Goal: Task Accomplishment & Management: Use online tool/utility

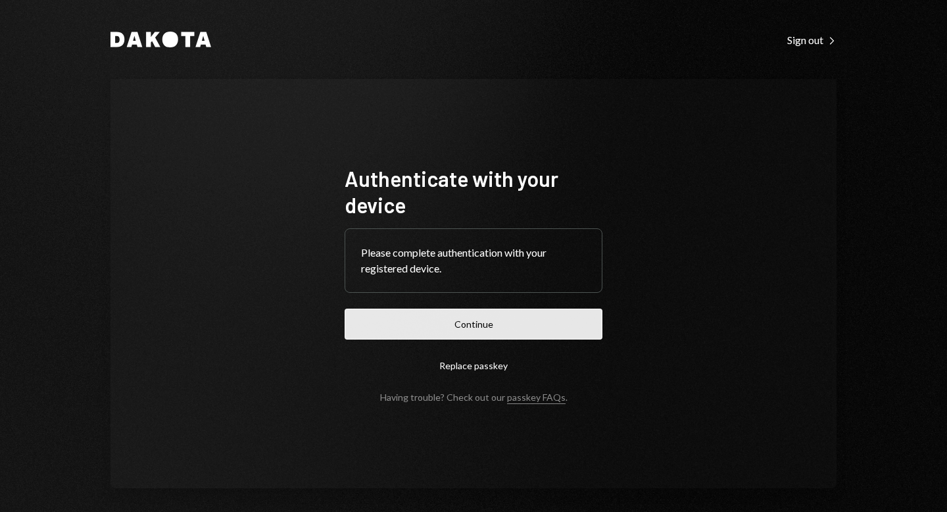
click at [470, 330] on button "Continue" at bounding box center [474, 323] width 258 height 31
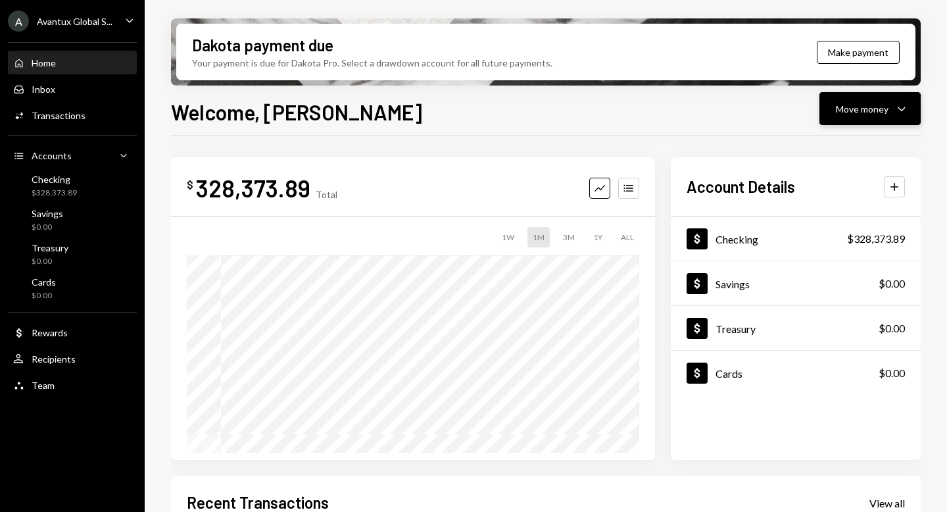
click at [844, 107] on div "Move money" at bounding box center [862, 109] width 53 height 14
click at [820, 145] on div "Send" at bounding box center [860, 148] width 96 height 14
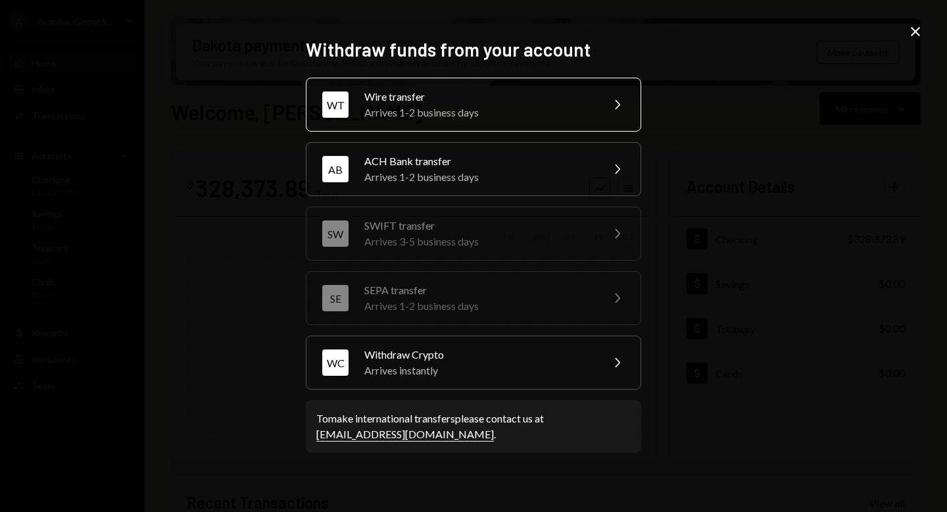
click at [416, 112] on div "Arrives 1-2 business days" at bounding box center [478, 113] width 229 height 16
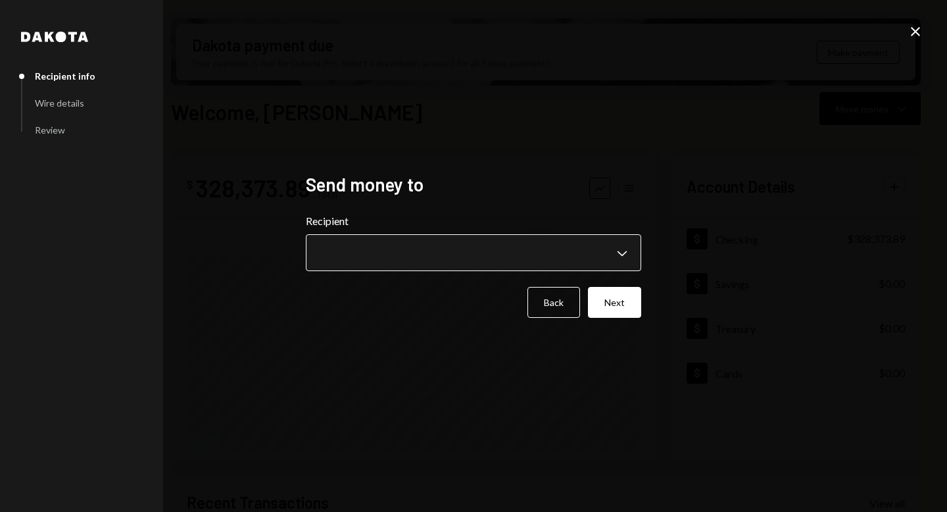
click at [512, 259] on body "A Avantux Global S... Caret Down Home Home Inbox Inbox Activities Transactions …" at bounding box center [473, 256] width 947 height 512
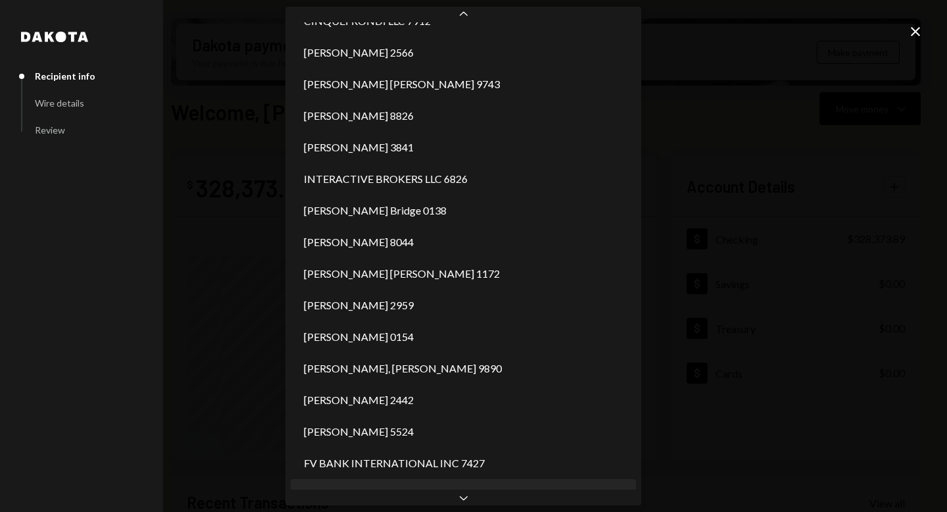
scroll to position [685, 0]
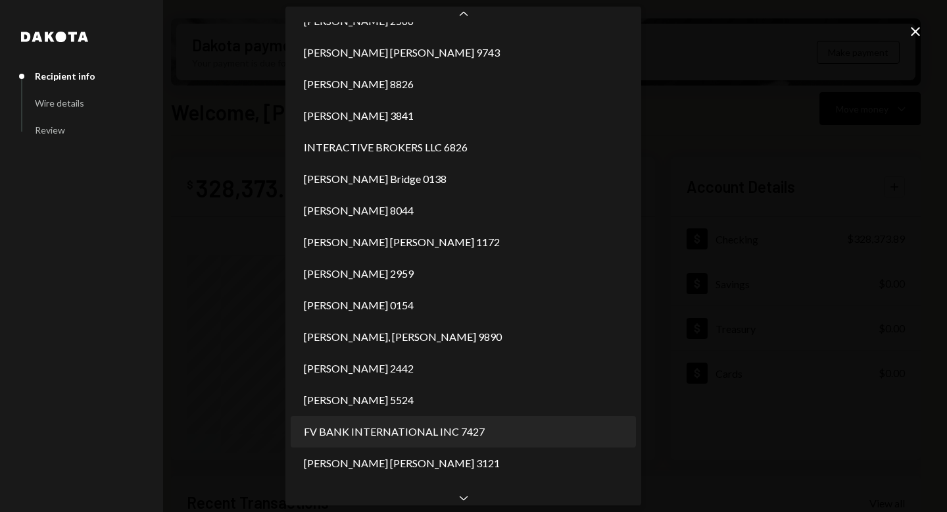
select select "**********"
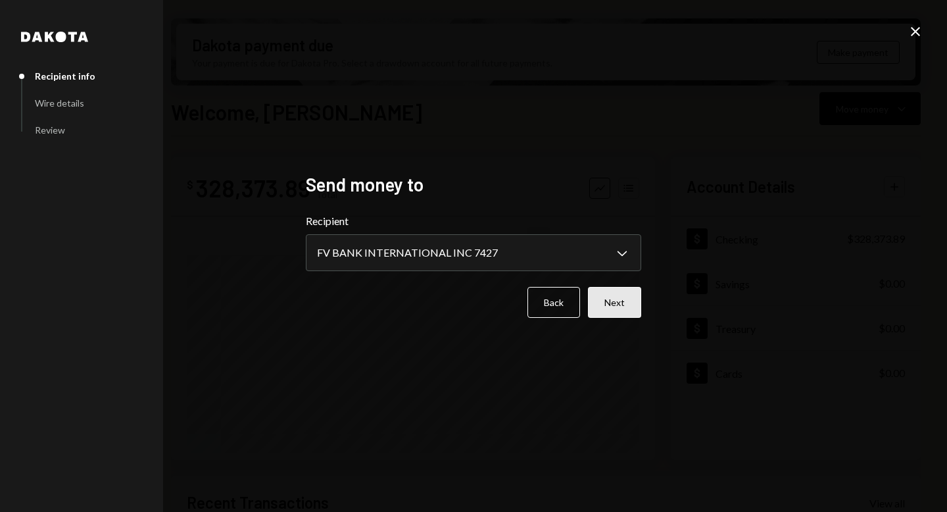
click at [618, 311] on button "Next" at bounding box center [614, 302] width 53 height 31
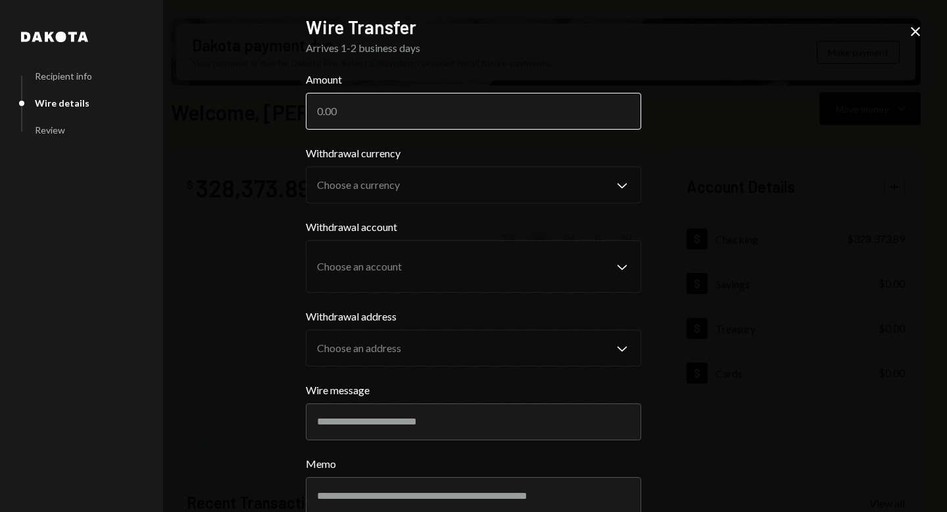
click at [372, 127] on input "Amount" at bounding box center [473, 111] width 335 height 37
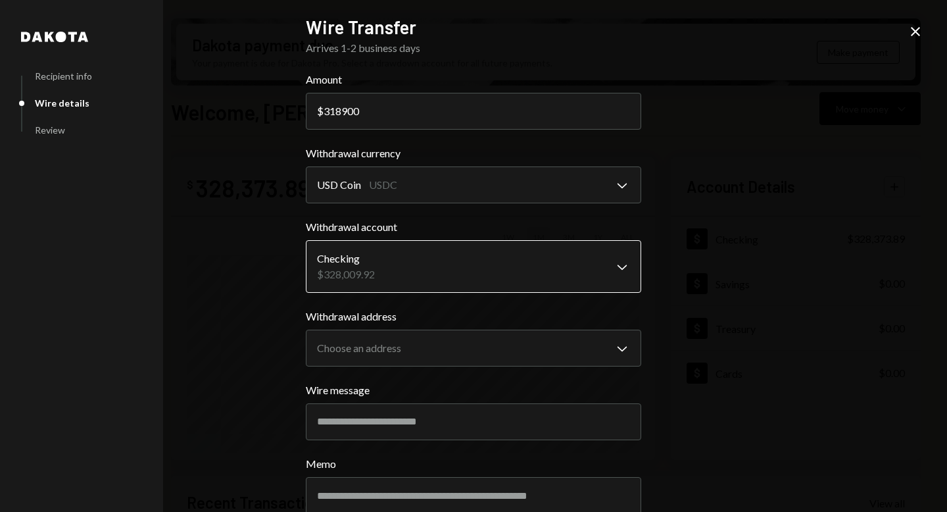
type input "318900"
click at [451, 263] on body "A Avantux Global S... Caret Down Home Home Inbox Inbox Activities Transactions …" at bounding box center [473, 256] width 947 height 512
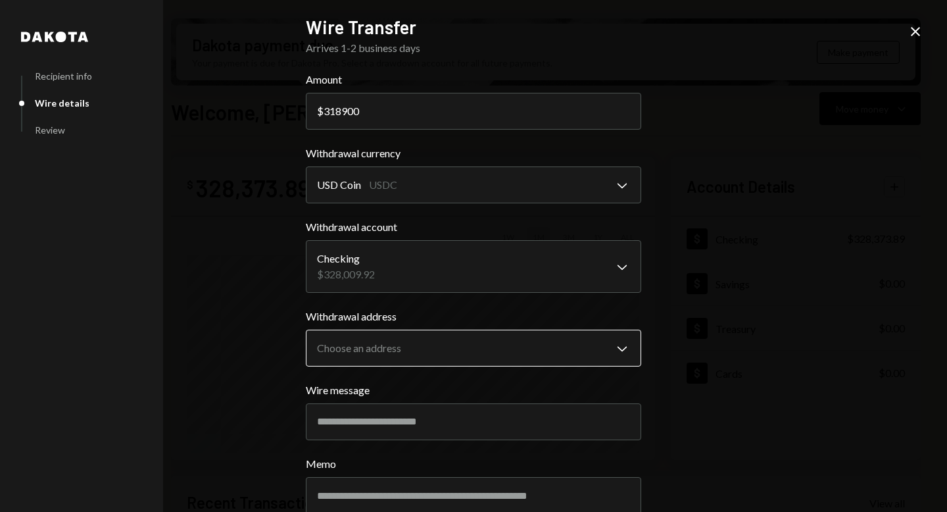
click at [481, 361] on body "A Avantux Global S... Caret Down Home Home Inbox Inbox Activities Transactions …" at bounding box center [473, 256] width 947 height 512
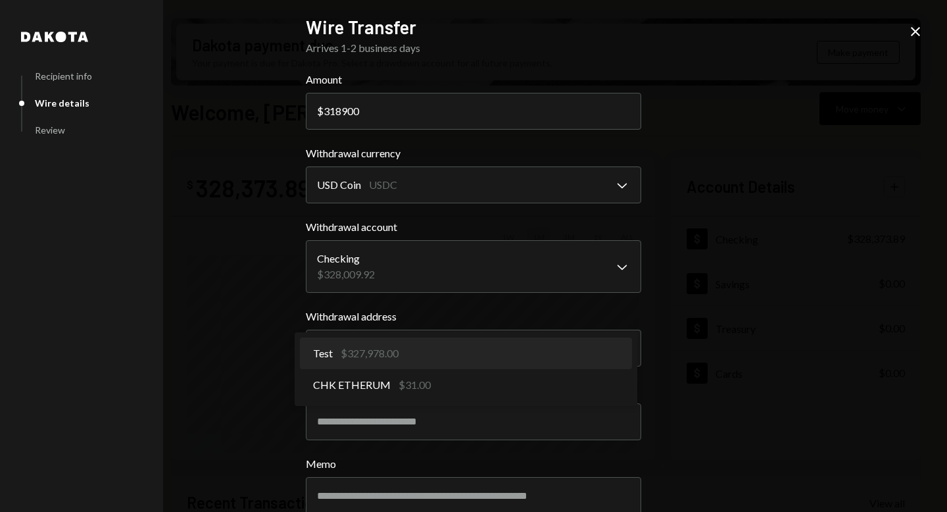
select select "**********"
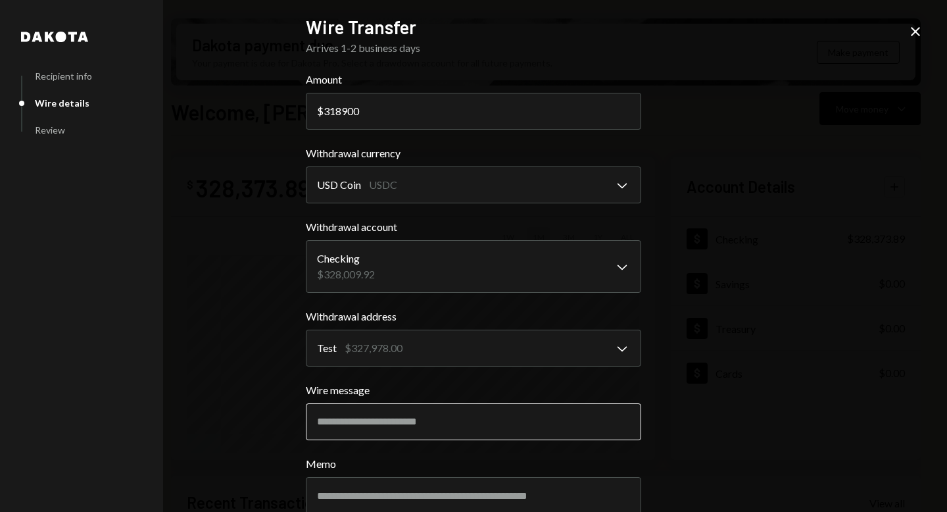
click at [440, 426] on input "Wire message" at bounding box center [473, 421] width 335 height 37
type input "**********"
click at [673, 243] on div "**********" at bounding box center [473, 256] width 947 height 512
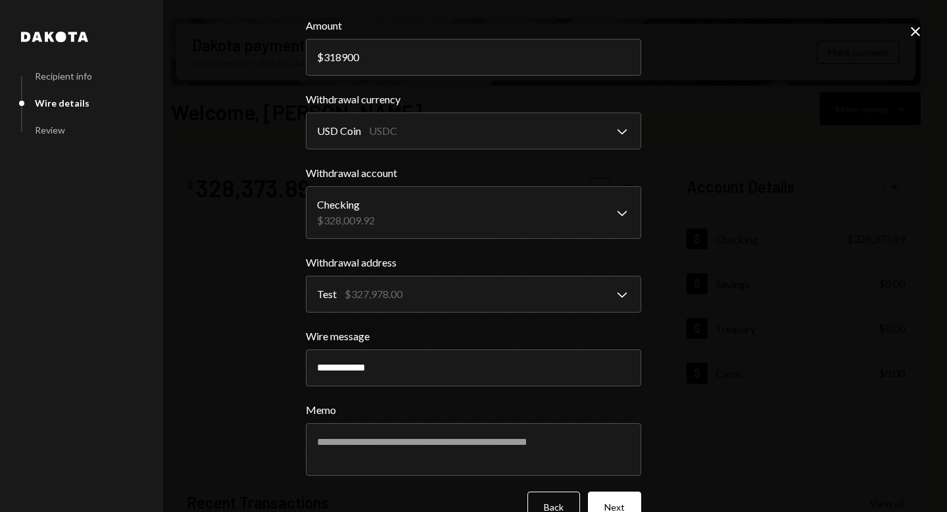
scroll to position [85, 0]
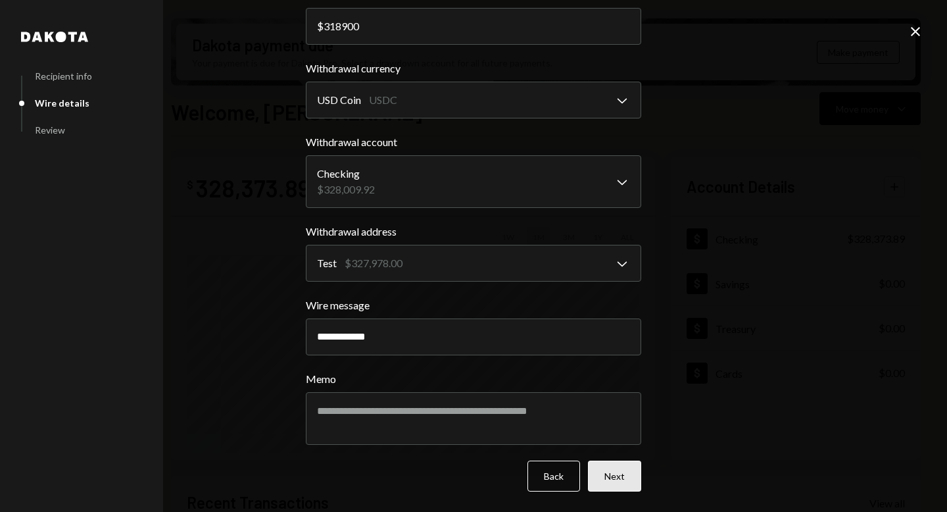
click at [608, 483] on button "Next" at bounding box center [614, 475] width 53 height 31
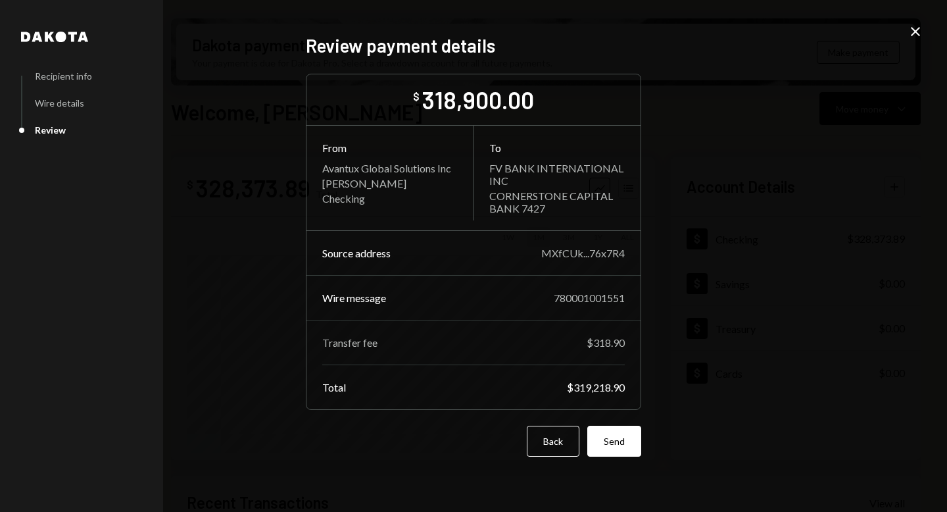
scroll to position [0, 0]
click at [619, 445] on button "Send" at bounding box center [614, 441] width 54 height 31
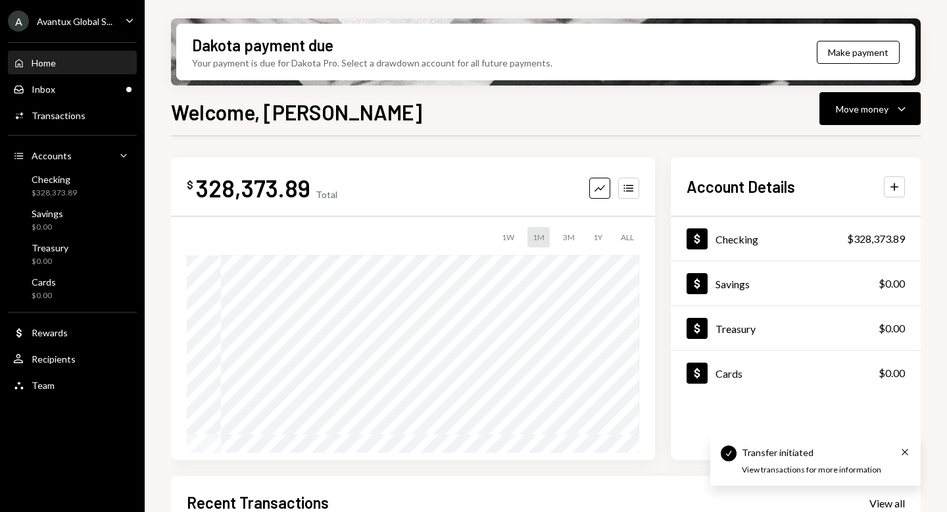
scroll to position [281, 0]
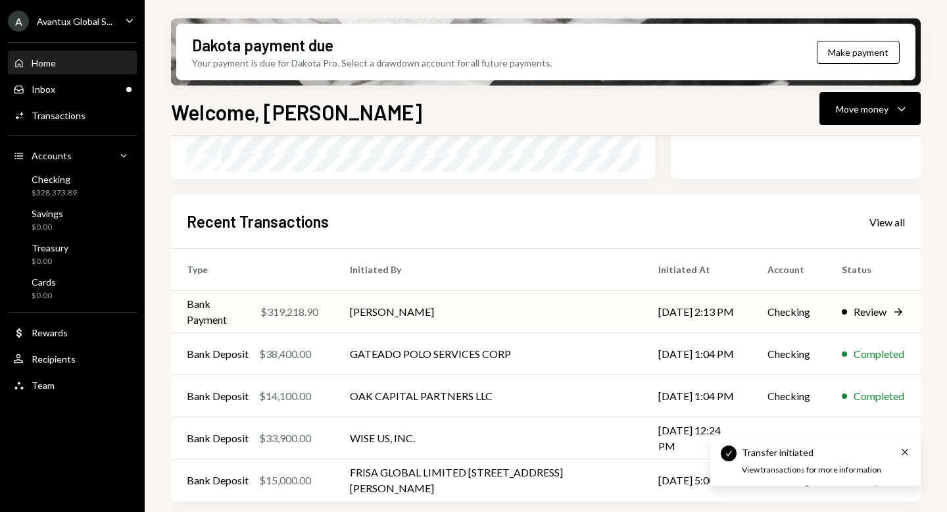
click at [405, 311] on td "[PERSON_NAME]" at bounding box center [488, 312] width 308 height 42
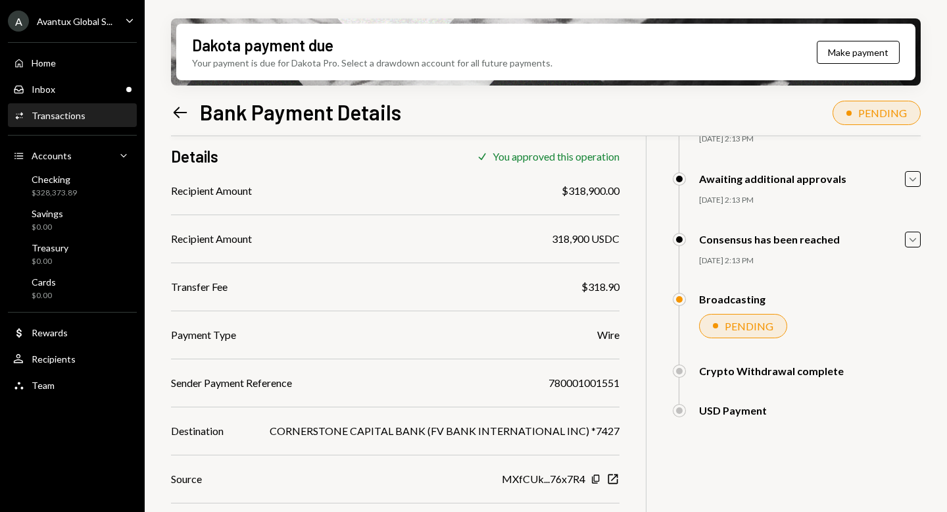
scroll to position [105, 0]
click at [68, 198] on div "$328,373.89" at bounding box center [54, 192] width 45 height 11
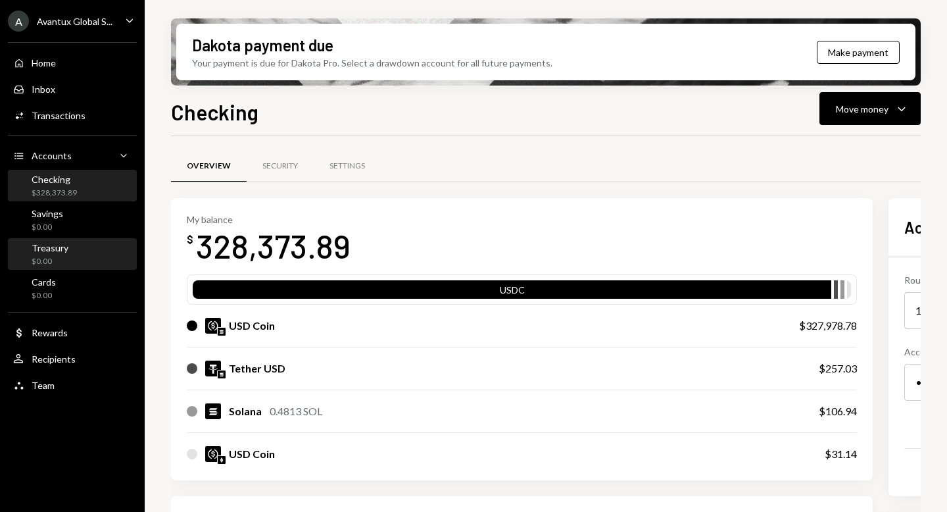
click at [59, 239] on link "Treasury $0.00" at bounding box center [72, 254] width 129 height 32
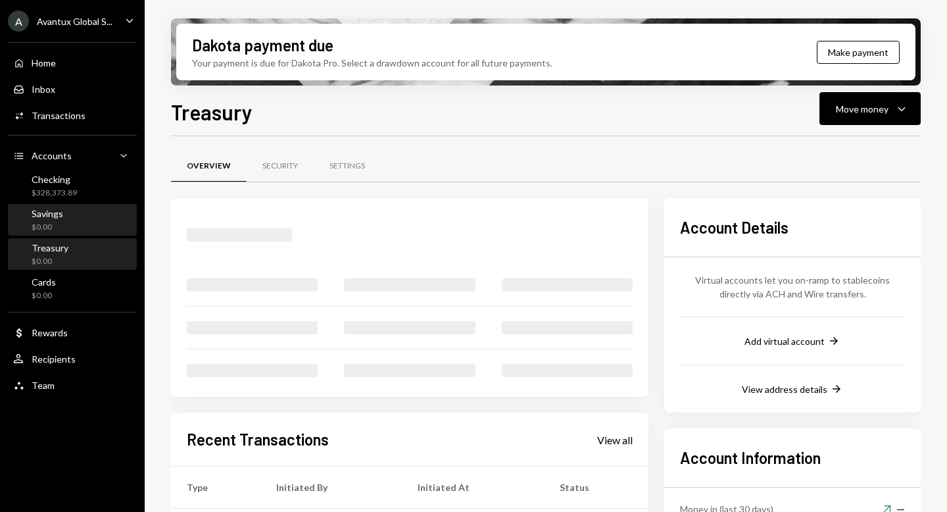
click at [59, 220] on div "Savings $0.00" at bounding box center [48, 220] width 32 height 25
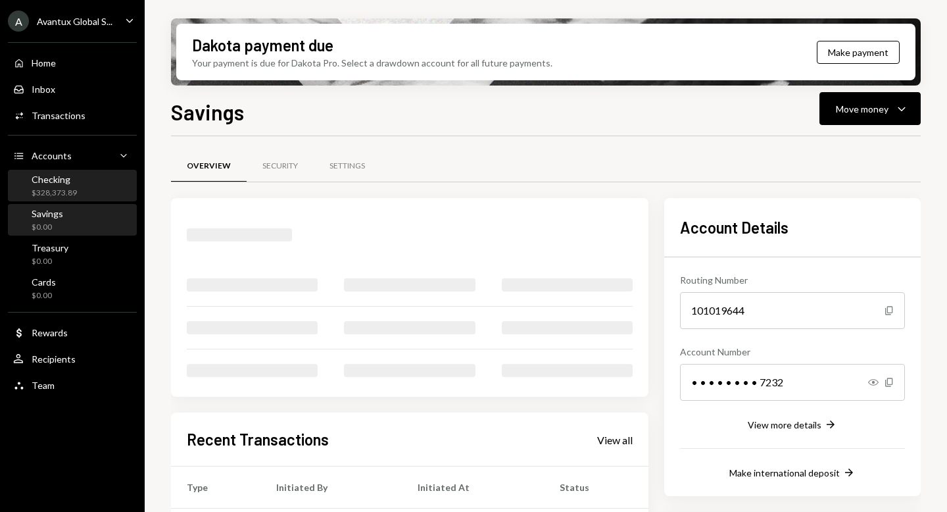
click at [59, 193] on div "$328,373.89" at bounding box center [54, 192] width 45 height 11
